Goal: Find specific page/section: Find specific page/section

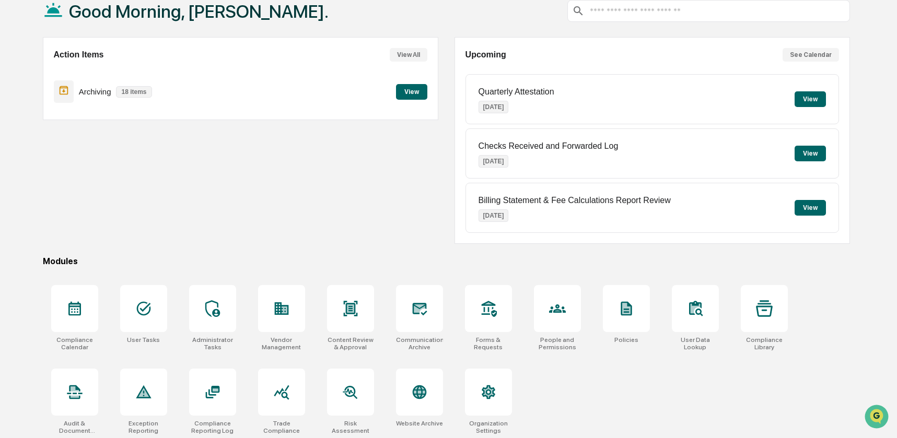
scroll to position [69, 0]
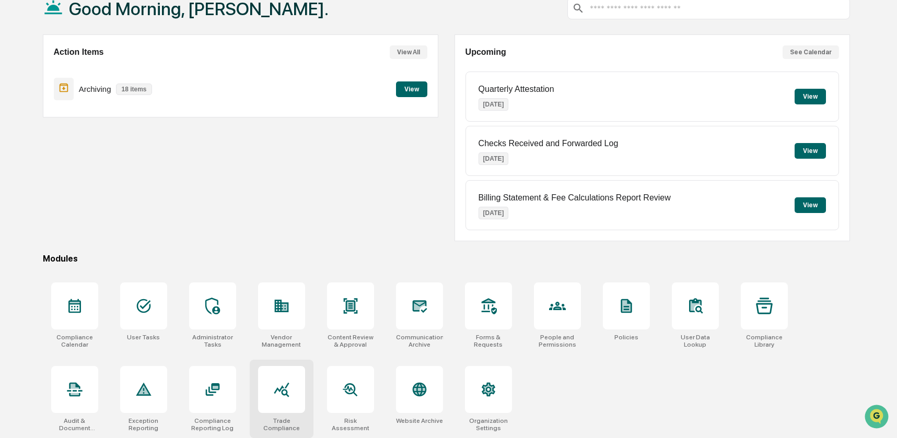
click at [283, 398] on div at bounding box center [281, 389] width 47 height 47
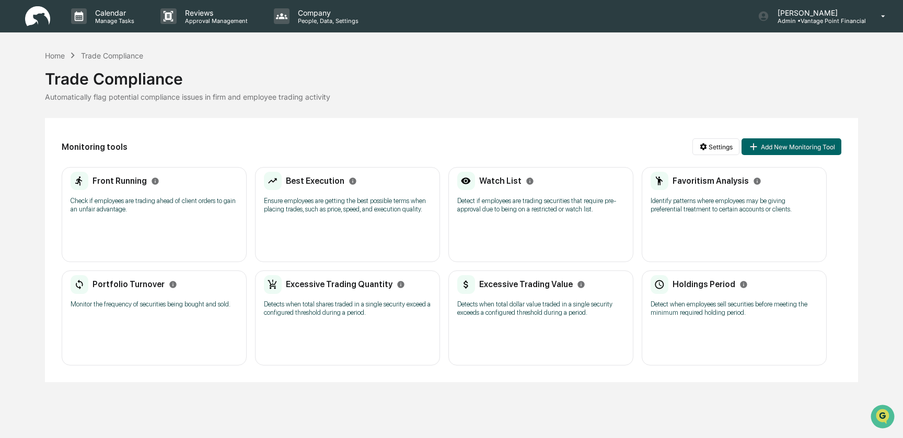
click at [694, 324] on div "Holdings Period Detect when employees sell securities before meeting the minimu…" at bounding box center [733, 299] width 167 height 49
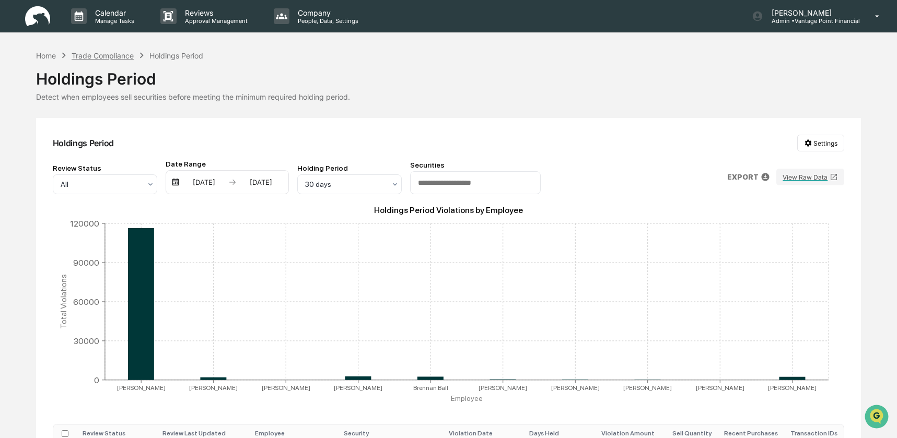
click at [116, 53] on div "Trade Compliance" at bounding box center [103, 55] width 62 height 9
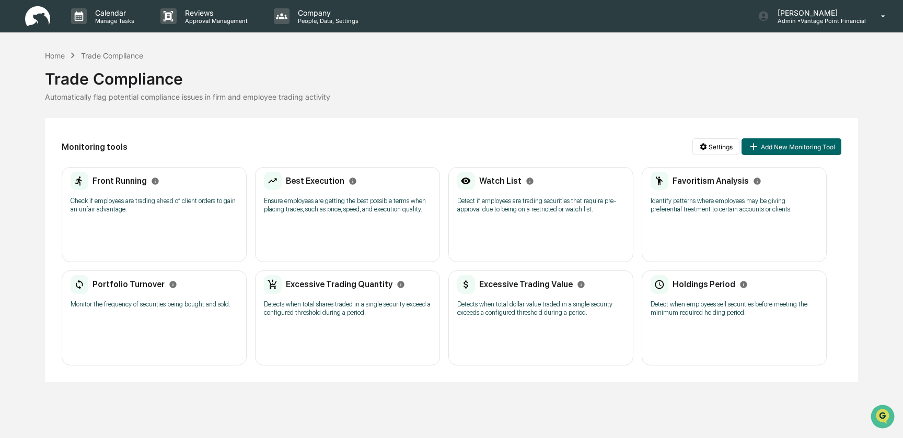
click at [541, 357] on div "Excessive Trading Value Detects when total dollar value traded in a single secu…" at bounding box center [540, 318] width 185 height 95
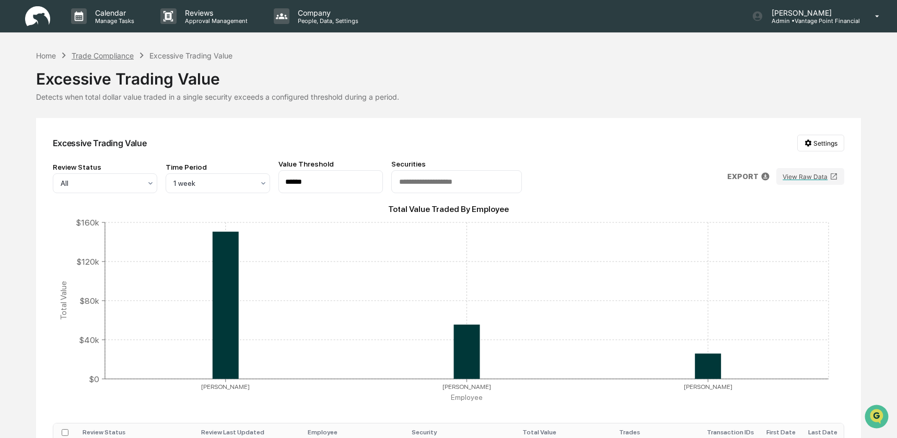
click at [111, 56] on div "Trade Compliance" at bounding box center [103, 55] width 62 height 9
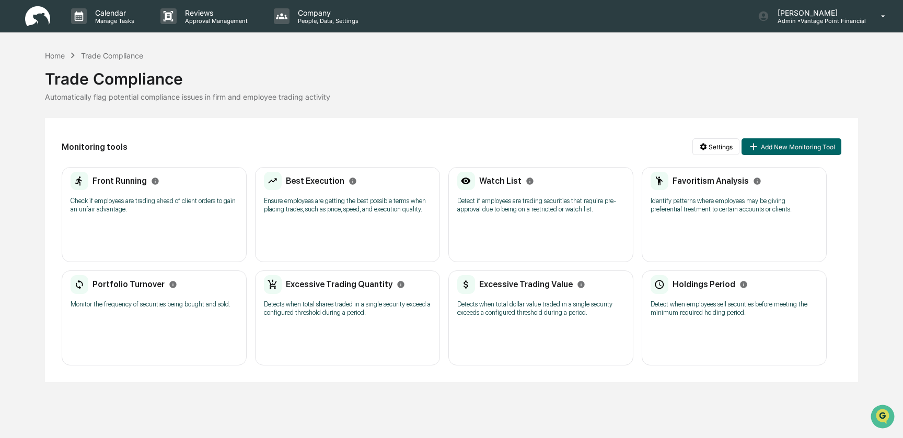
click at [320, 351] on div "Excessive Trading Quantity Detects when total shares traded in a single securit…" at bounding box center [347, 318] width 185 height 95
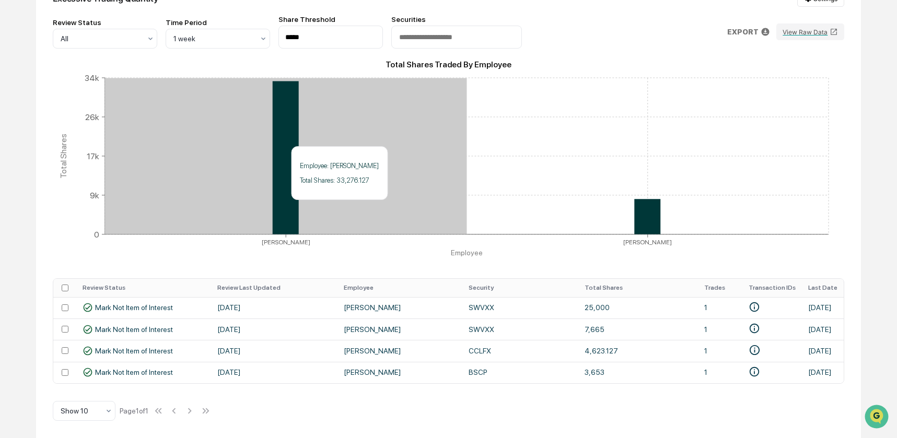
scroll to position [149, 0]
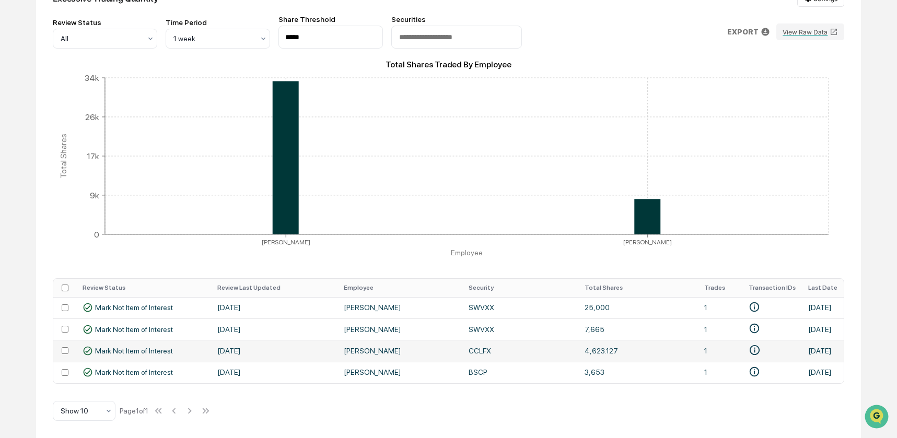
click at [164, 348] on span "Mark Not Item of Interest" at bounding box center [134, 351] width 78 height 8
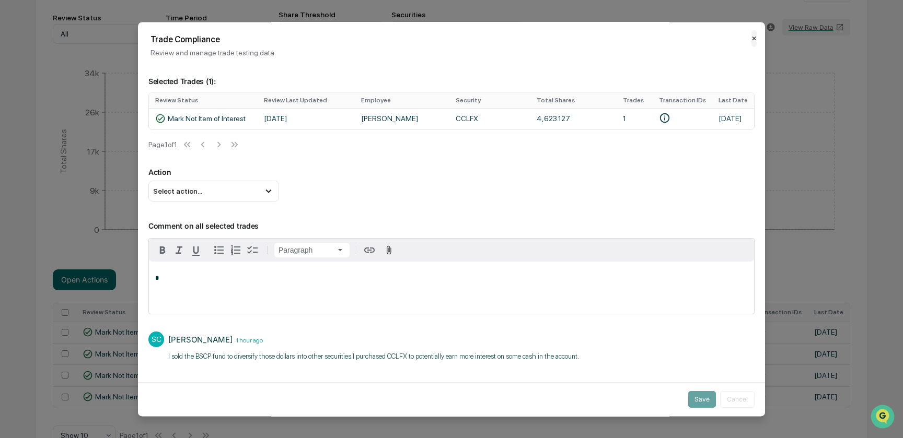
click at [751, 40] on button "✕" at bounding box center [753, 38] width 5 height 17
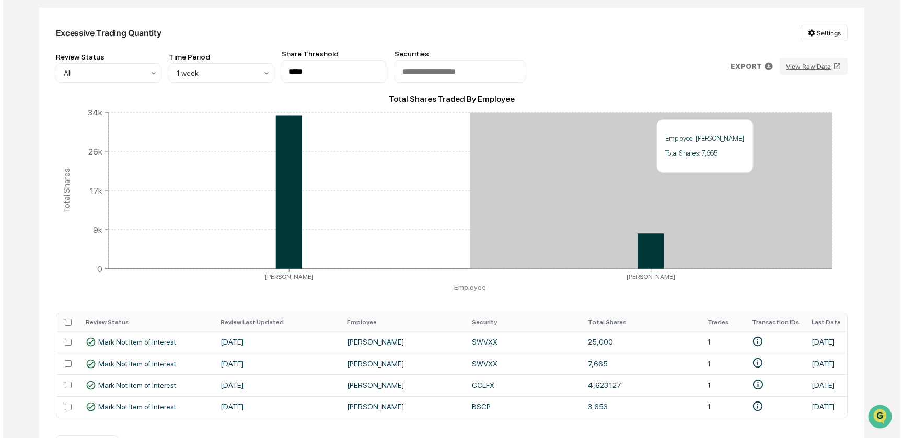
scroll to position [0, 0]
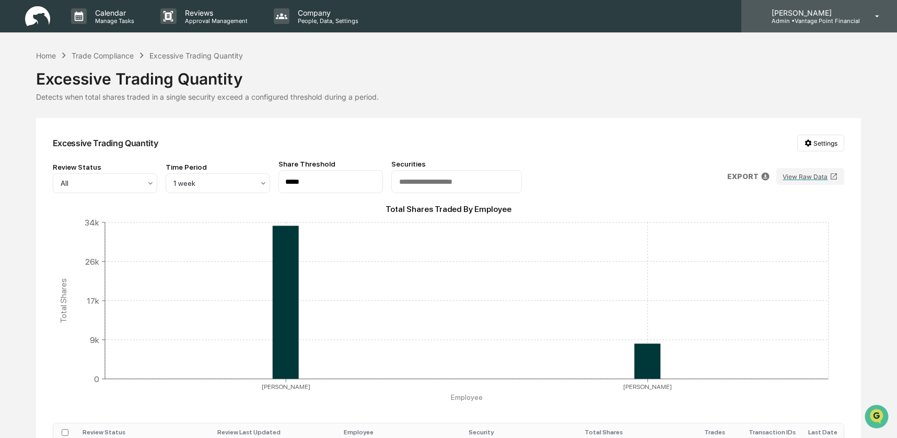
click at [805, 20] on p "Admin • Vantage Point Financial" at bounding box center [811, 20] width 97 height 7
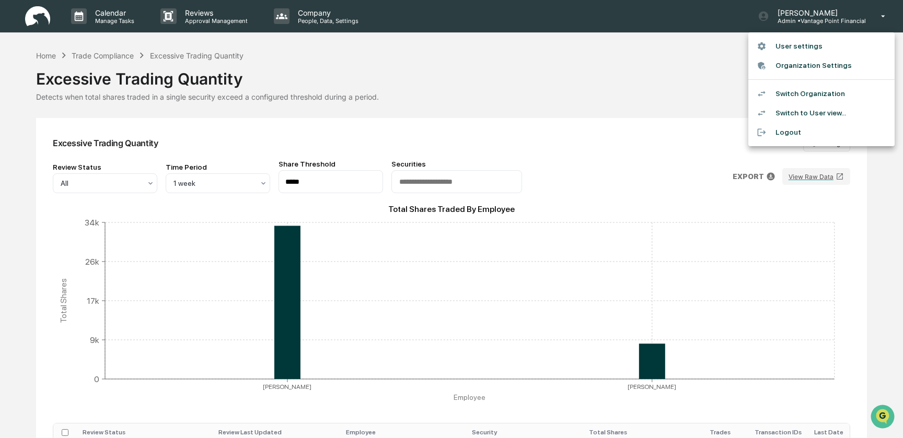
click at [799, 92] on li "Switch Organization" at bounding box center [821, 93] width 146 height 19
